Goal: Task Accomplishment & Management: Complete application form

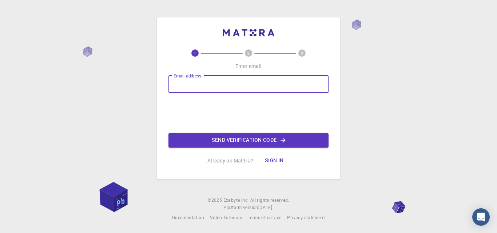
click at [189, 90] on input "Email address" at bounding box center [248, 84] width 160 height 17
type input "[EMAIL_ADDRESS][DOMAIN_NAME]"
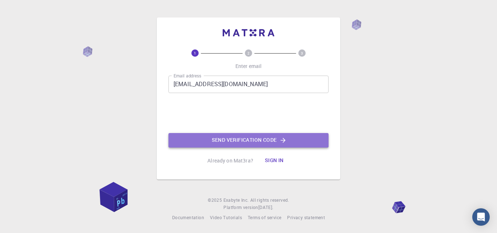
click at [255, 135] on button "Send verification code" at bounding box center [248, 140] width 160 height 15
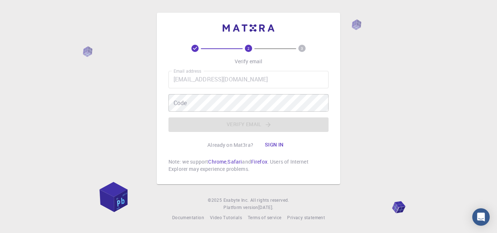
click at [272, 143] on button "Sign in" at bounding box center [274, 145] width 31 height 15
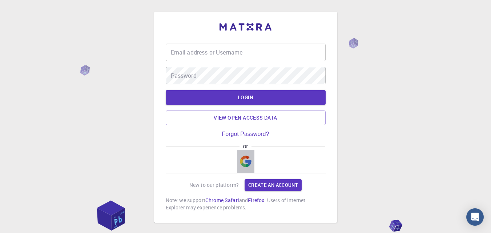
click at [244, 162] on img "button" at bounding box center [246, 162] width 12 height 12
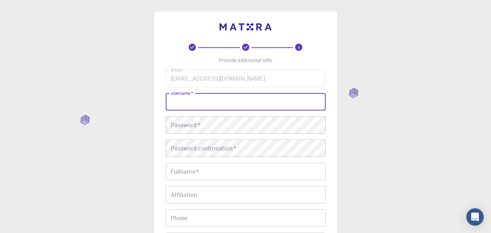
click at [251, 106] on input "username   *" at bounding box center [246, 101] width 160 height 17
type input "A"
type input "anitabenavidez"
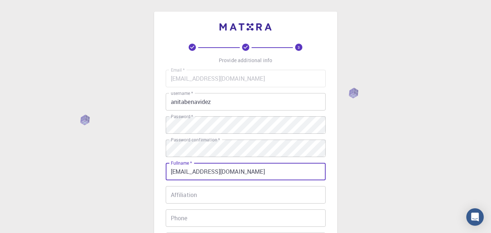
type input "[EMAIL_ADDRESS][DOMAIN_NAME]"
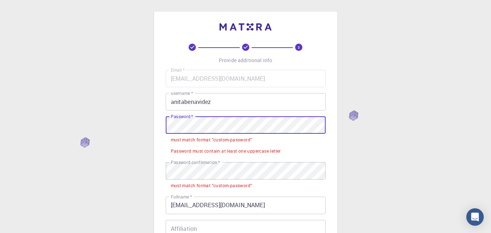
click at [132, 117] on div "3 Provide additional info Email   * [EMAIL_ADDRESS][DOMAIN_NAME] Email   * user…" at bounding box center [245, 207] width 491 height 415
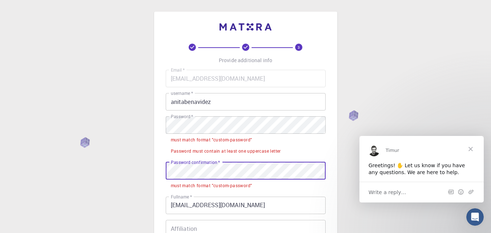
click at [151, 174] on div "3 Provide additional info Email   * [EMAIL_ADDRESS][DOMAIN_NAME] Email   * user…" at bounding box center [245, 207] width 491 height 415
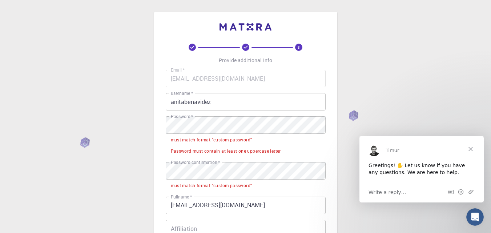
click at [473, 154] on span "Close" at bounding box center [471, 149] width 26 height 26
